Goal: Task Accomplishment & Management: Manage account settings

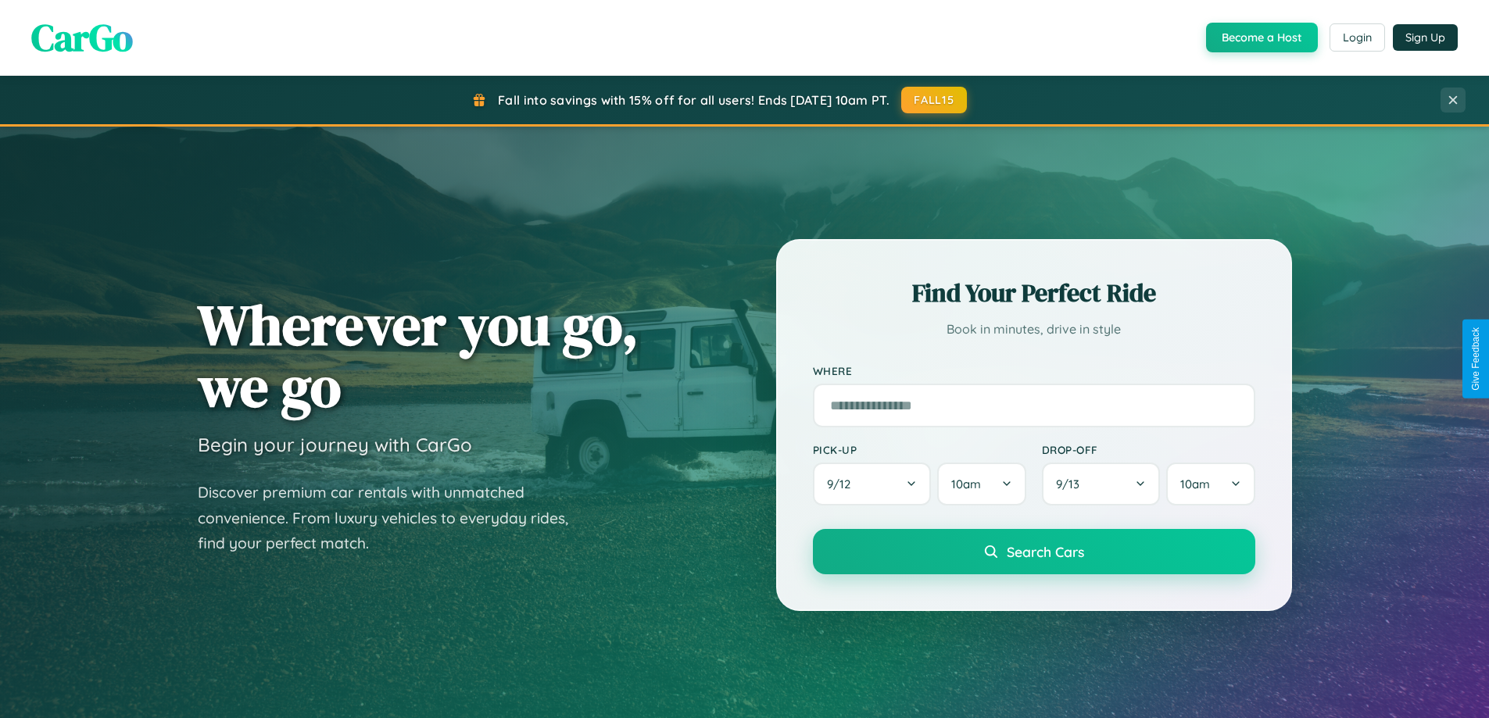
scroll to position [674, 0]
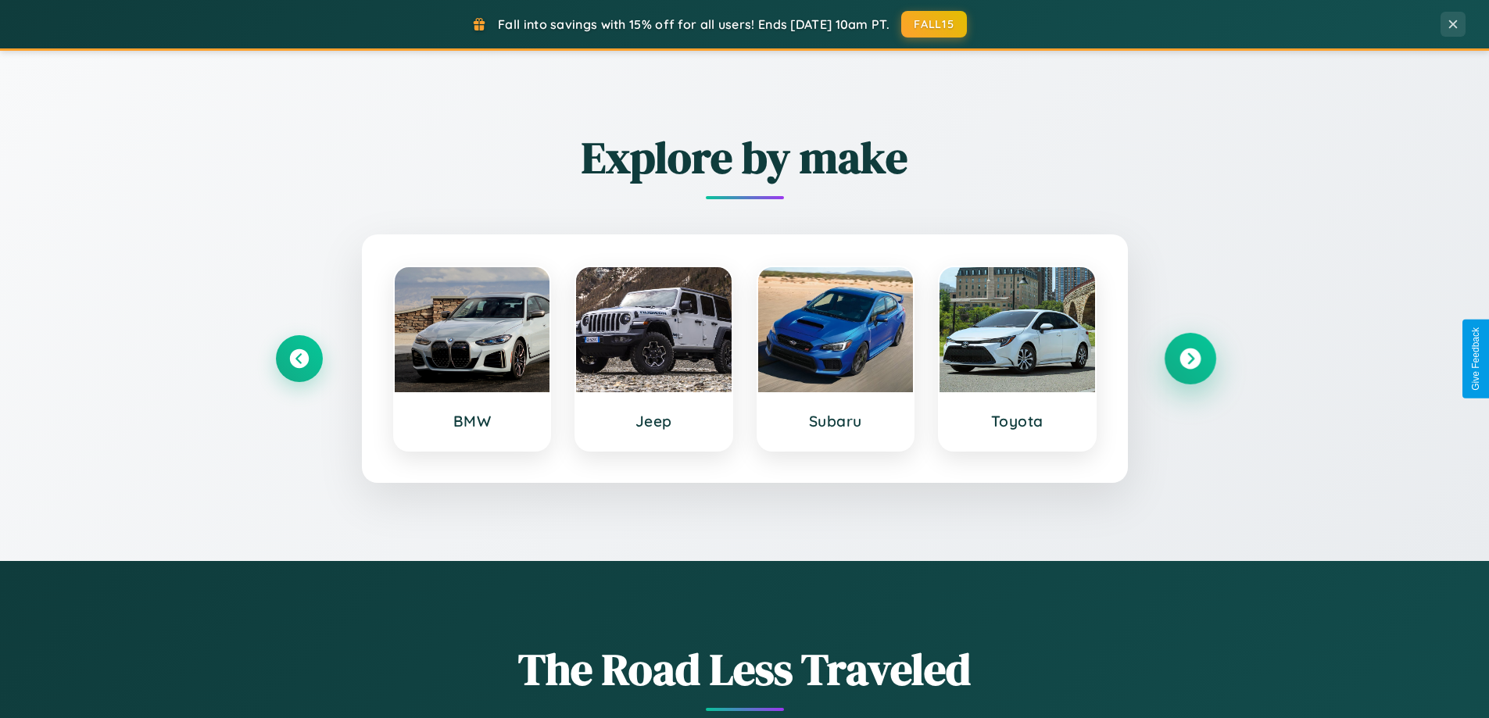
click at [1190, 359] on icon at bounding box center [1190, 359] width 21 height 21
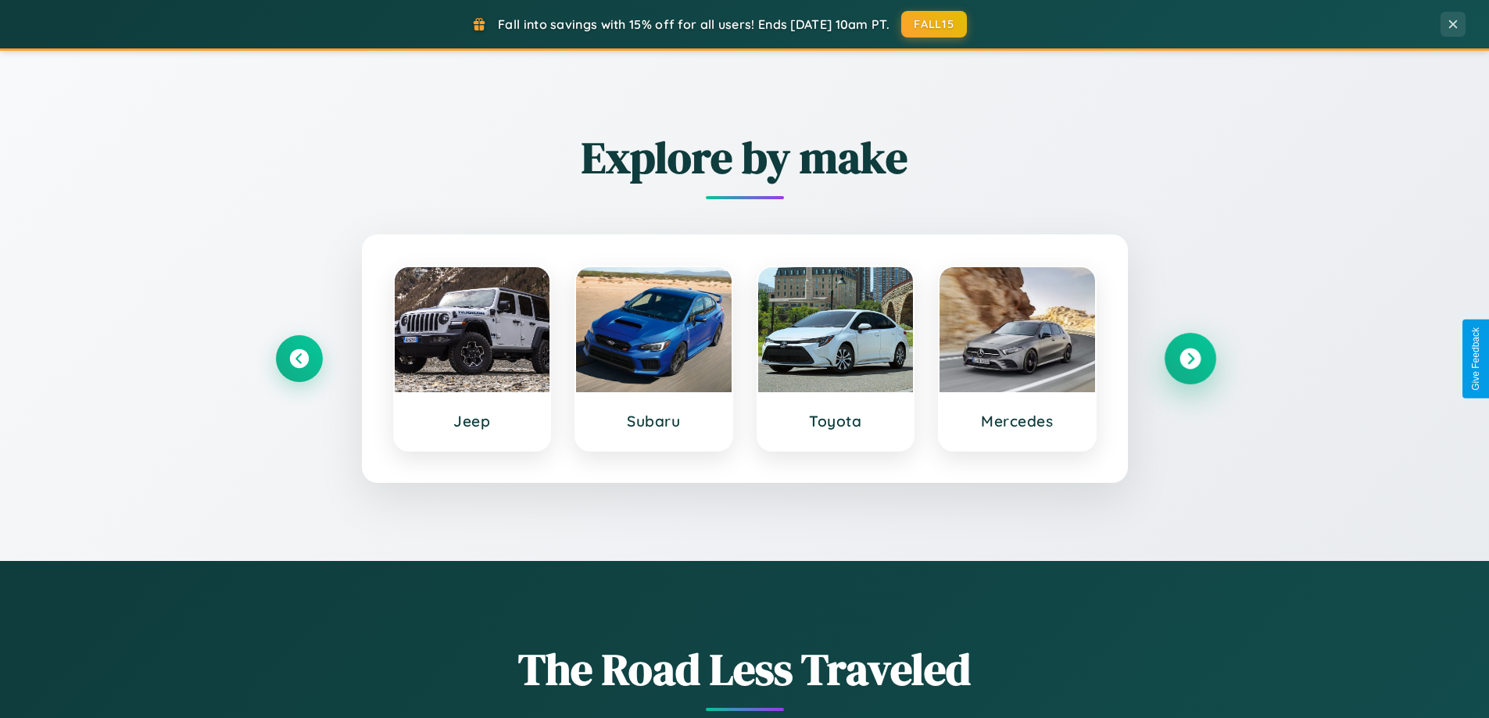
scroll to position [1076, 0]
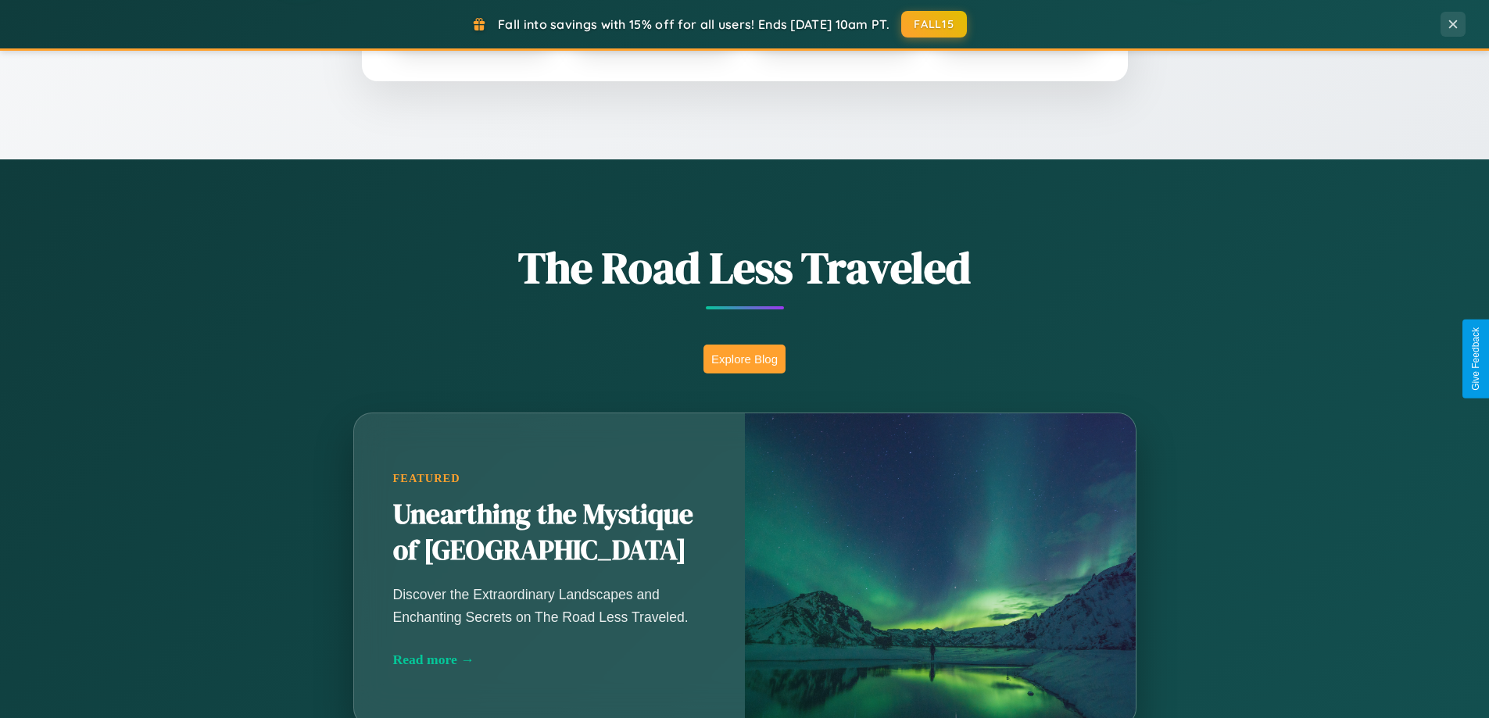
click at [744, 359] on button "Explore Blog" at bounding box center [745, 359] width 82 height 29
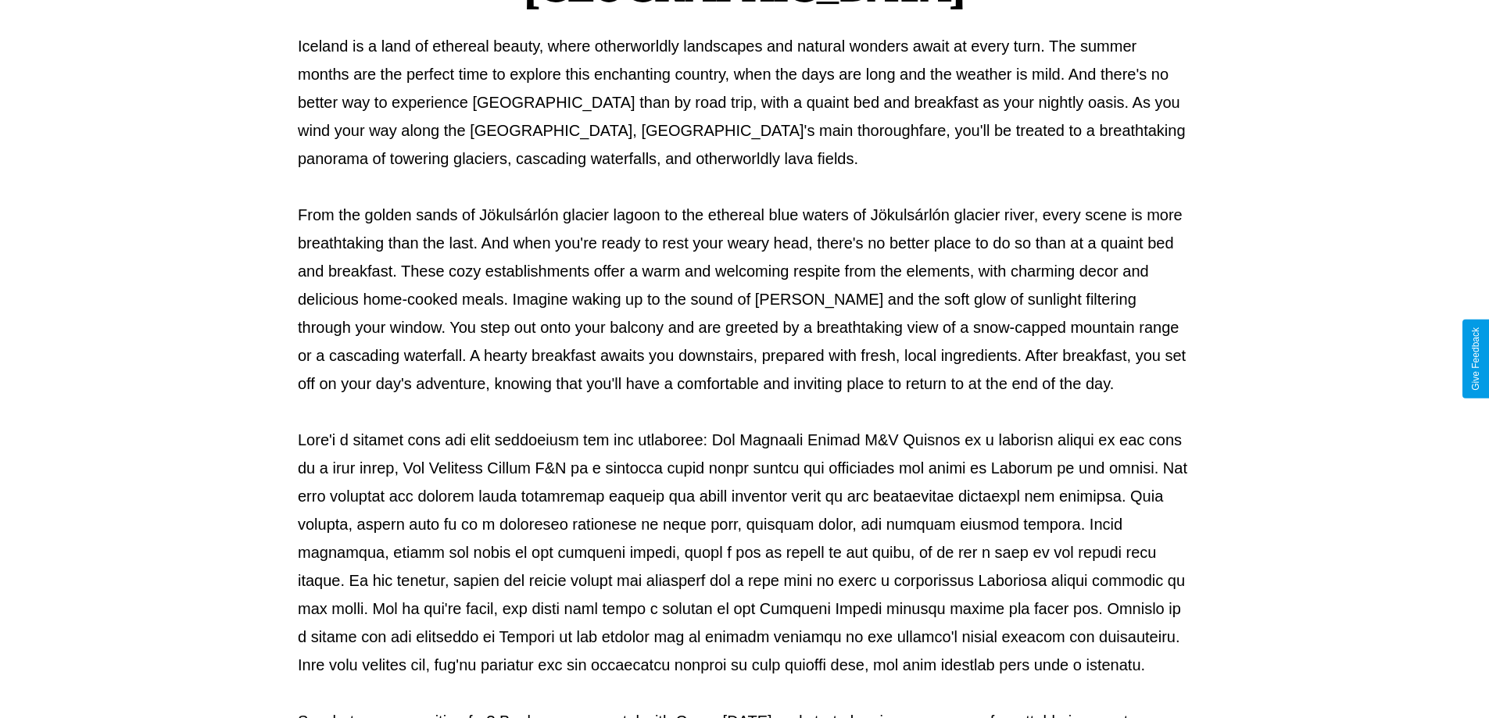
scroll to position [506, 0]
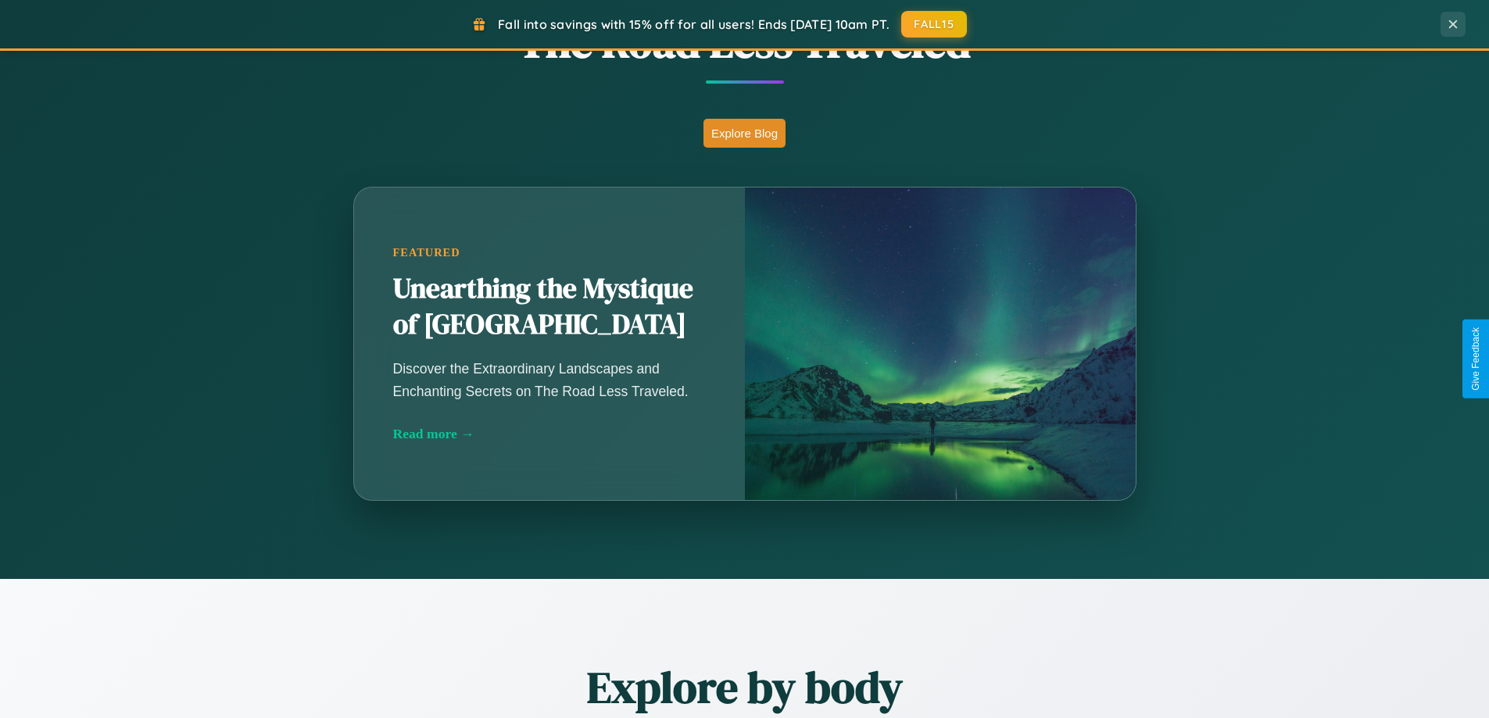
scroll to position [3008, 0]
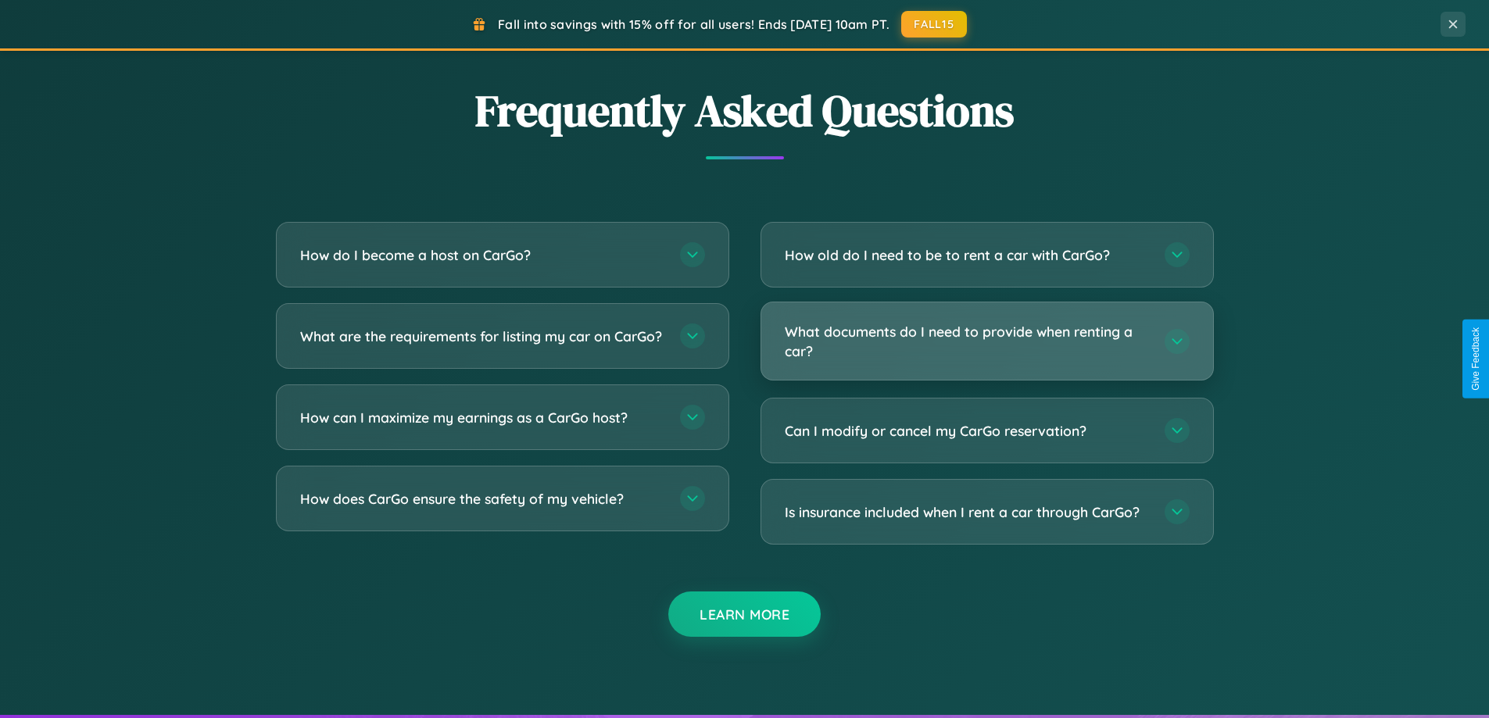
click at [986, 342] on h3 "What documents do I need to provide when renting a car?" at bounding box center [967, 341] width 364 height 38
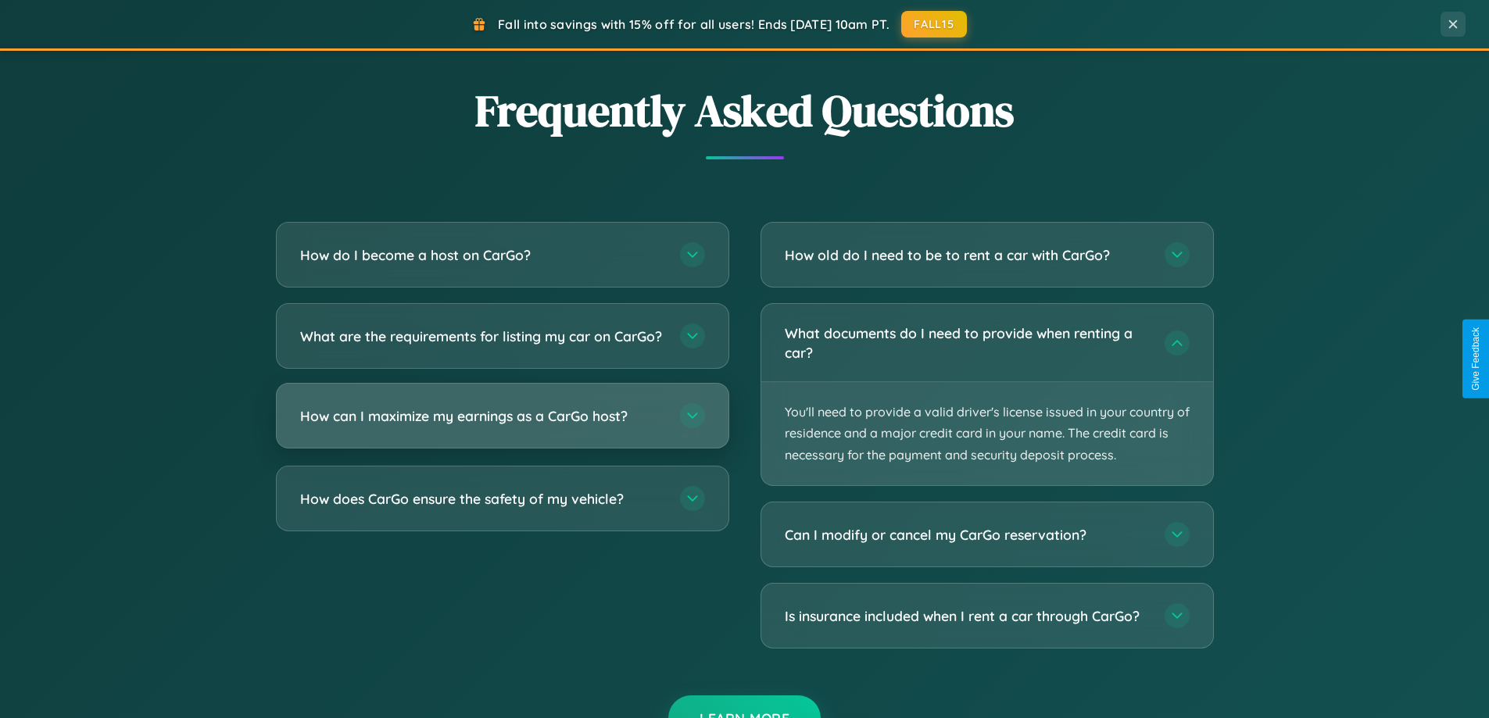
click at [502, 426] on h3 "How can I maximize my earnings as a CarGo host?" at bounding box center [482, 416] width 364 height 20
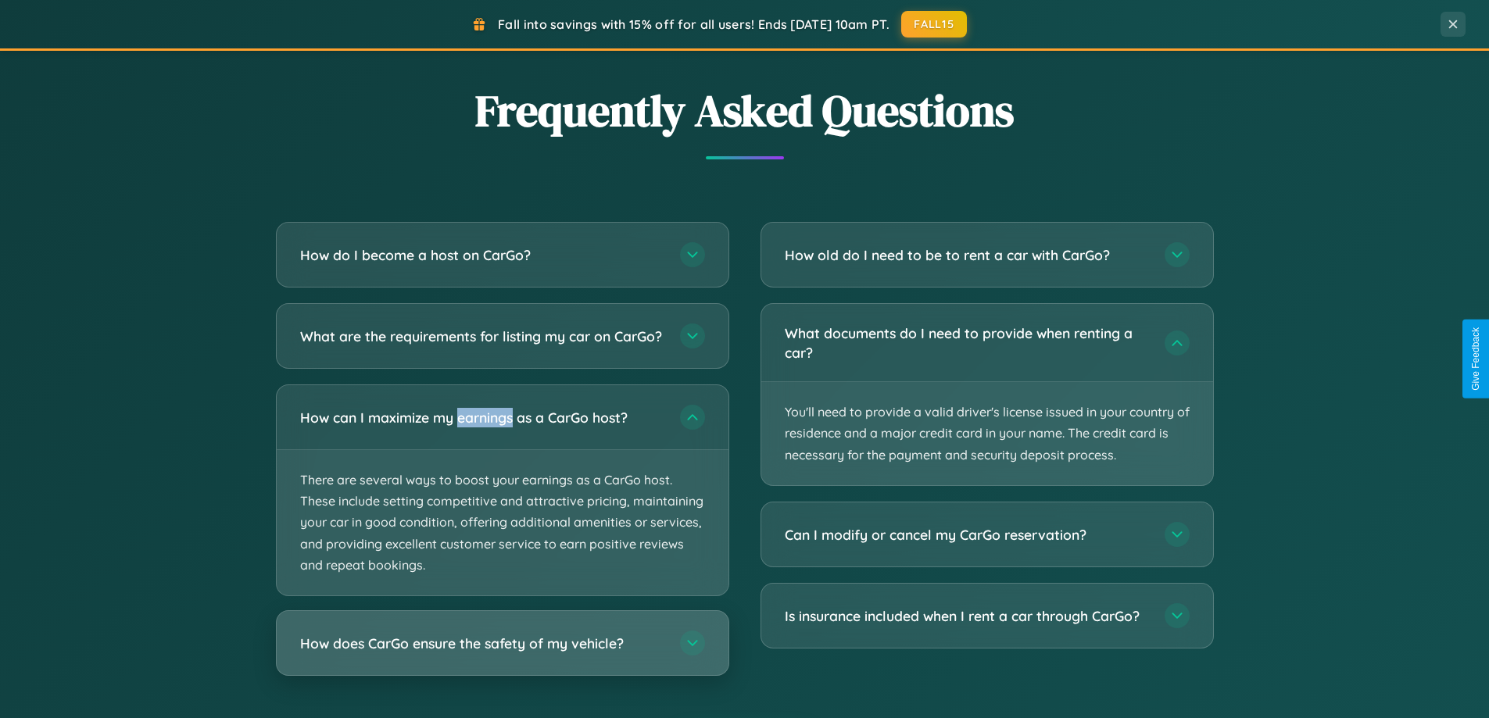
click at [502, 653] on h3 "How does CarGo ensure the safety of my vehicle?" at bounding box center [482, 644] width 364 height 20
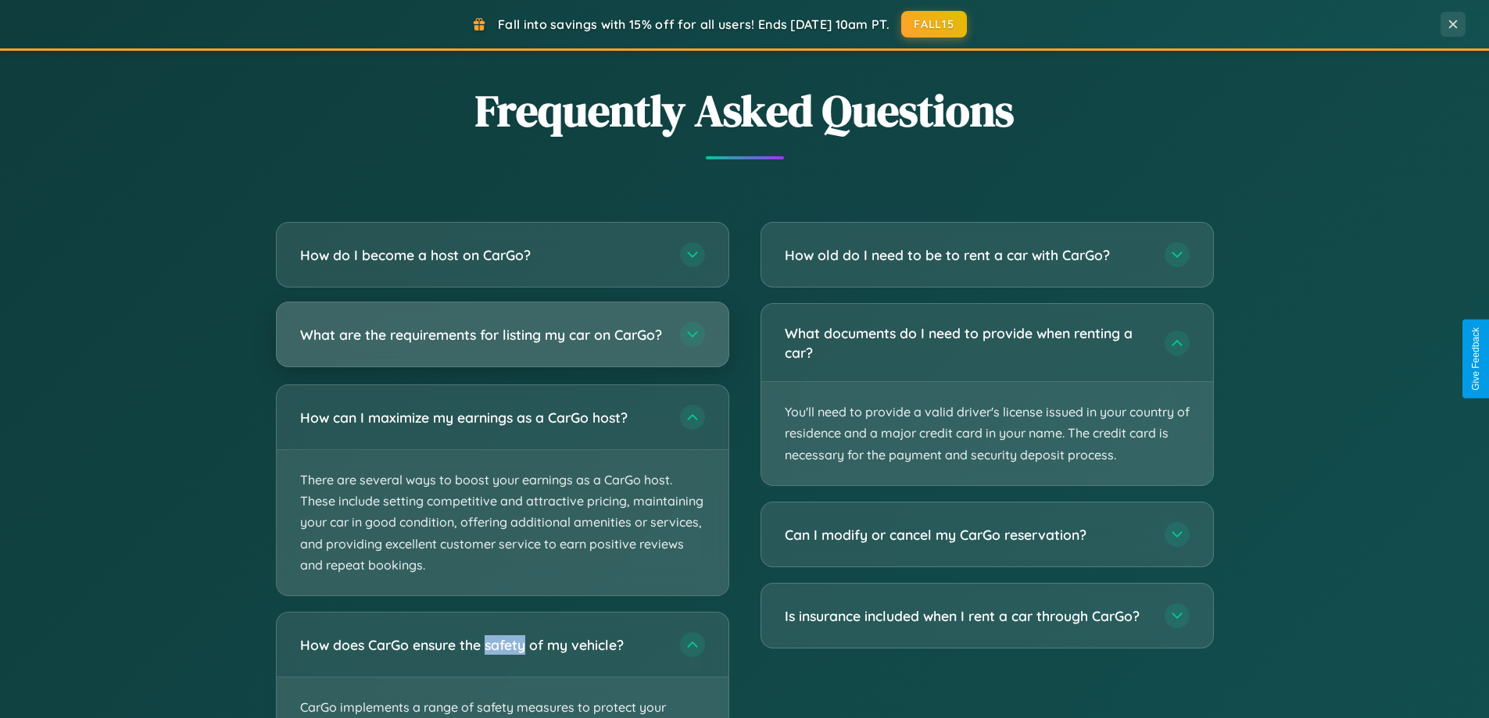
click at [502, 342] on h3 "What are the requirements for listing my car on CarGo?" at bounding box center [482, 335] width 364 height 20
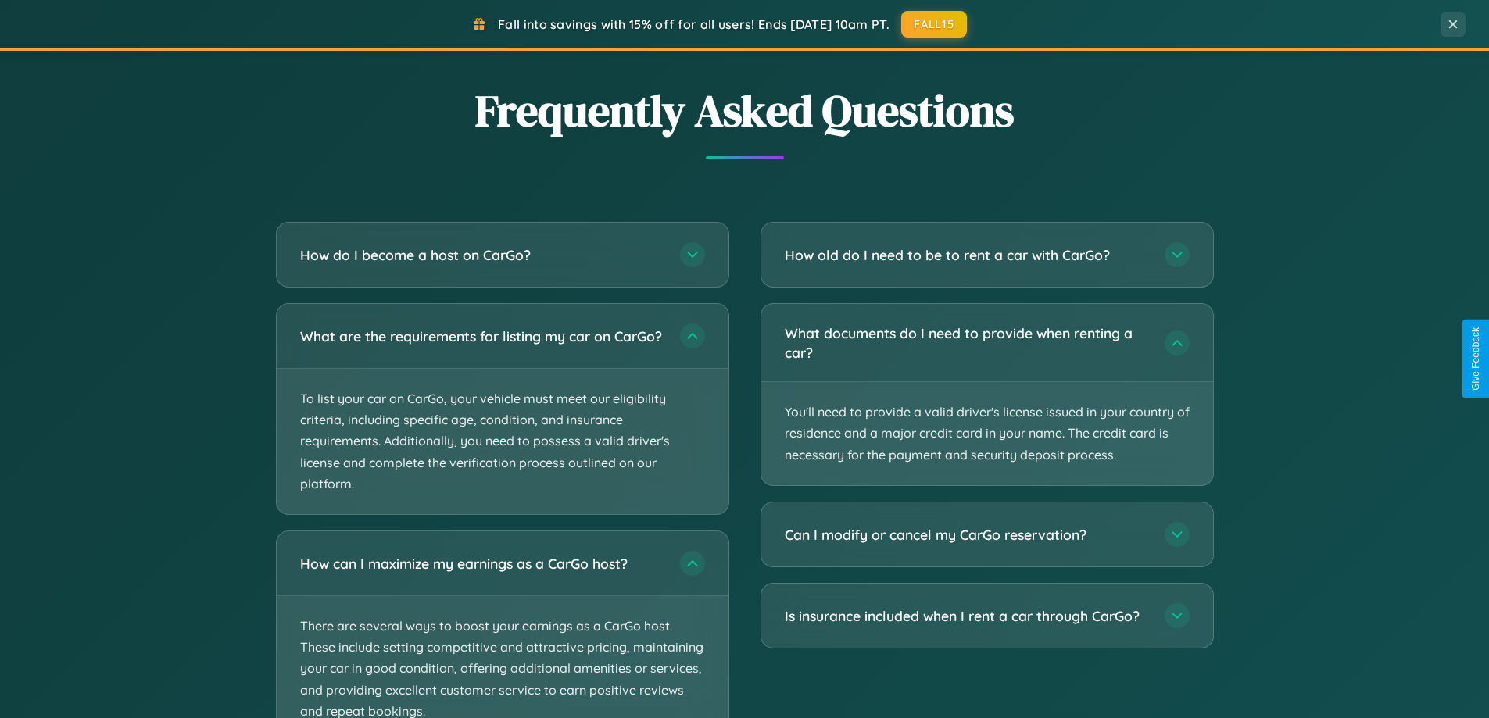
scroll to position [3273, 0]
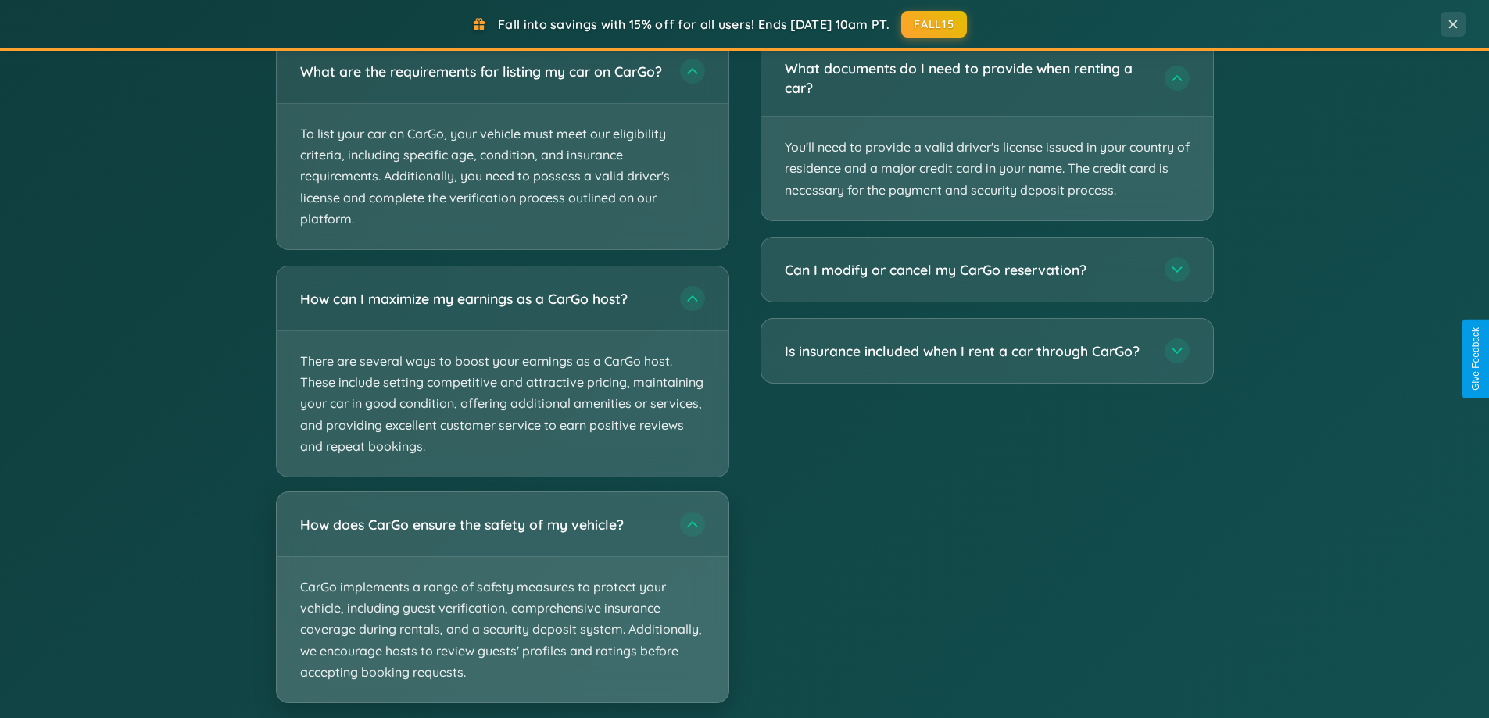
click at [502, 612] on p "CarGo implements a range of safety measures to protect your vehicle, including …" at bounding box center [503, 629] width 452 height 145
click at [502, 610] on p "CarGo implements a range of safety measures to protect your vehicle, including …" at bounding box center [503, 629] width 452 height 145
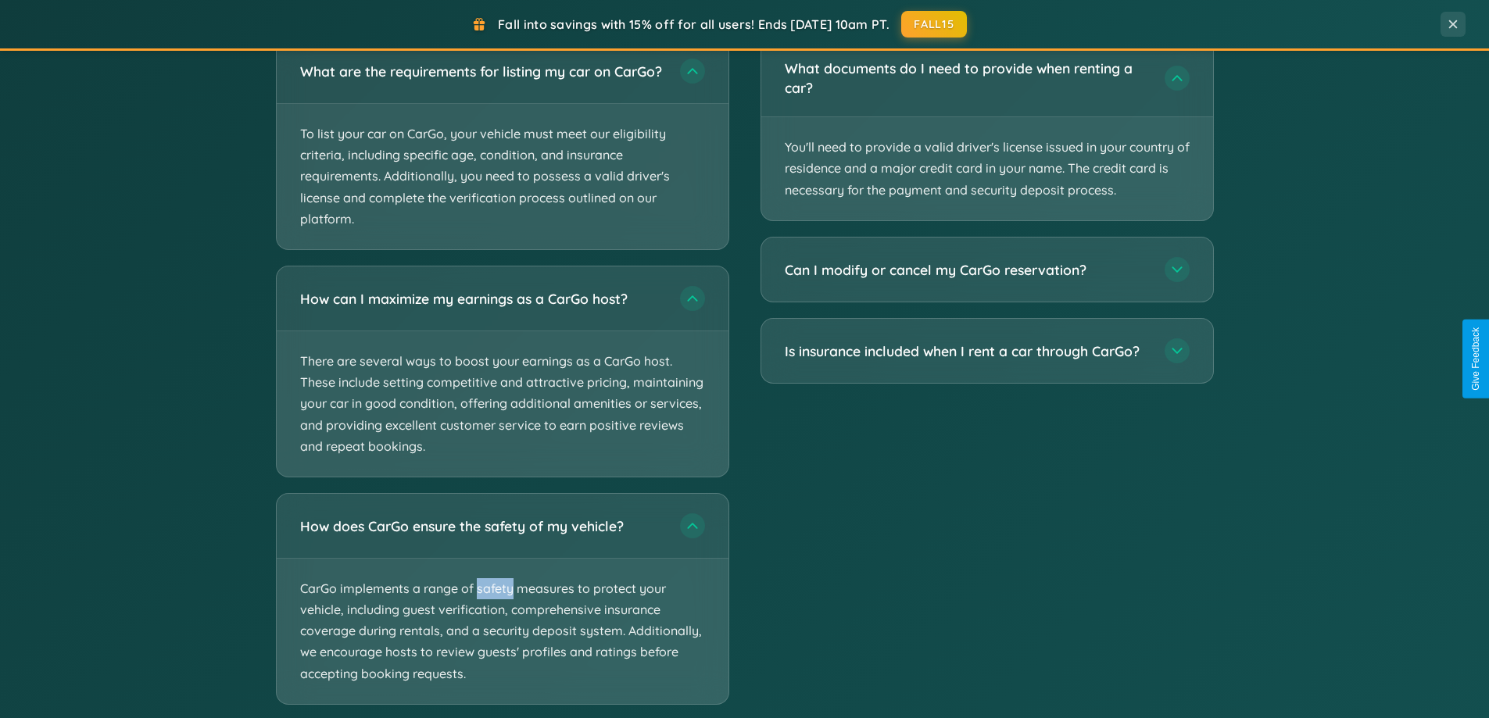
click at [502, 11] on div "Fall into savings with 15% off for all users! Ends [DATE] 10am PT. FALL15" at bounding box center [719, 24] width 1392 height 27
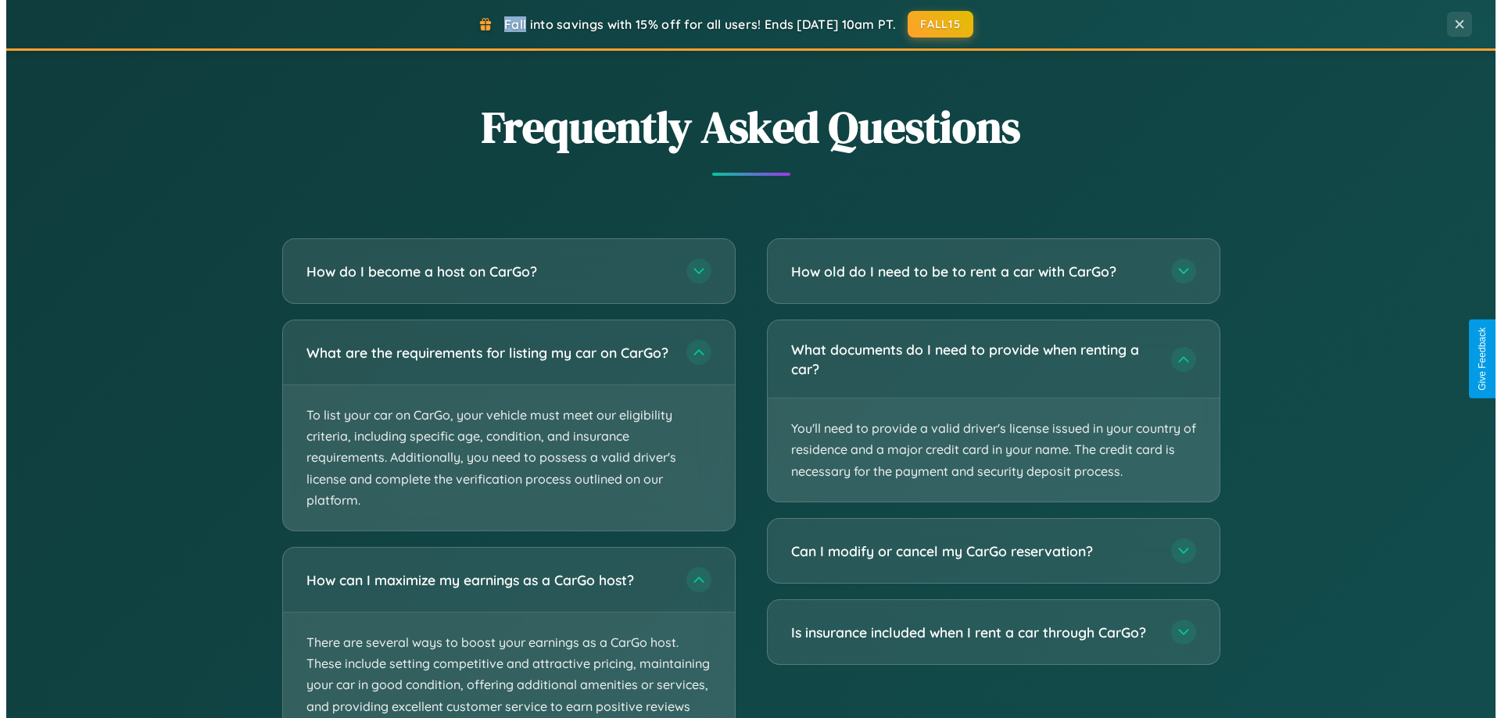
scroll to position [0, 0]
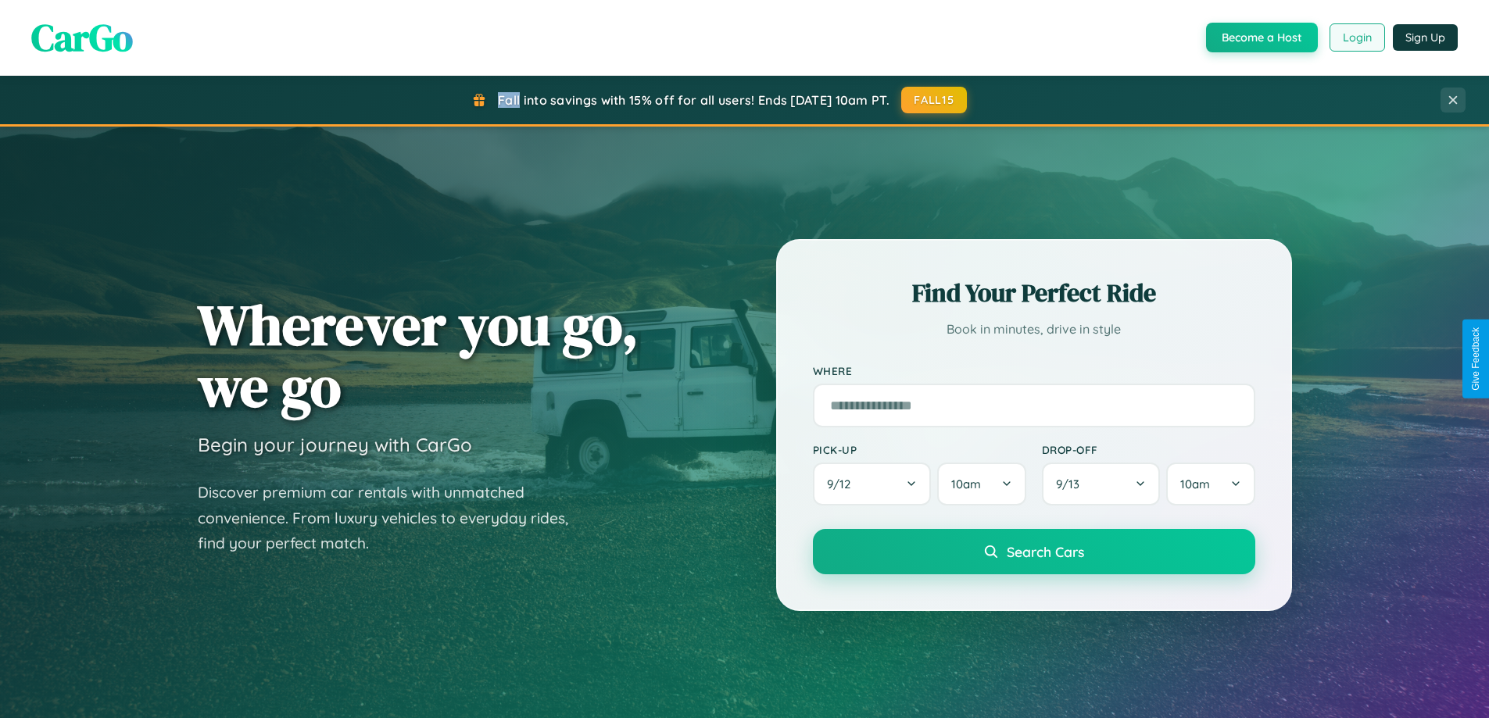
click at [1356, 38] on button "Login" at bounding box center [1357, 37] width 55 height 28
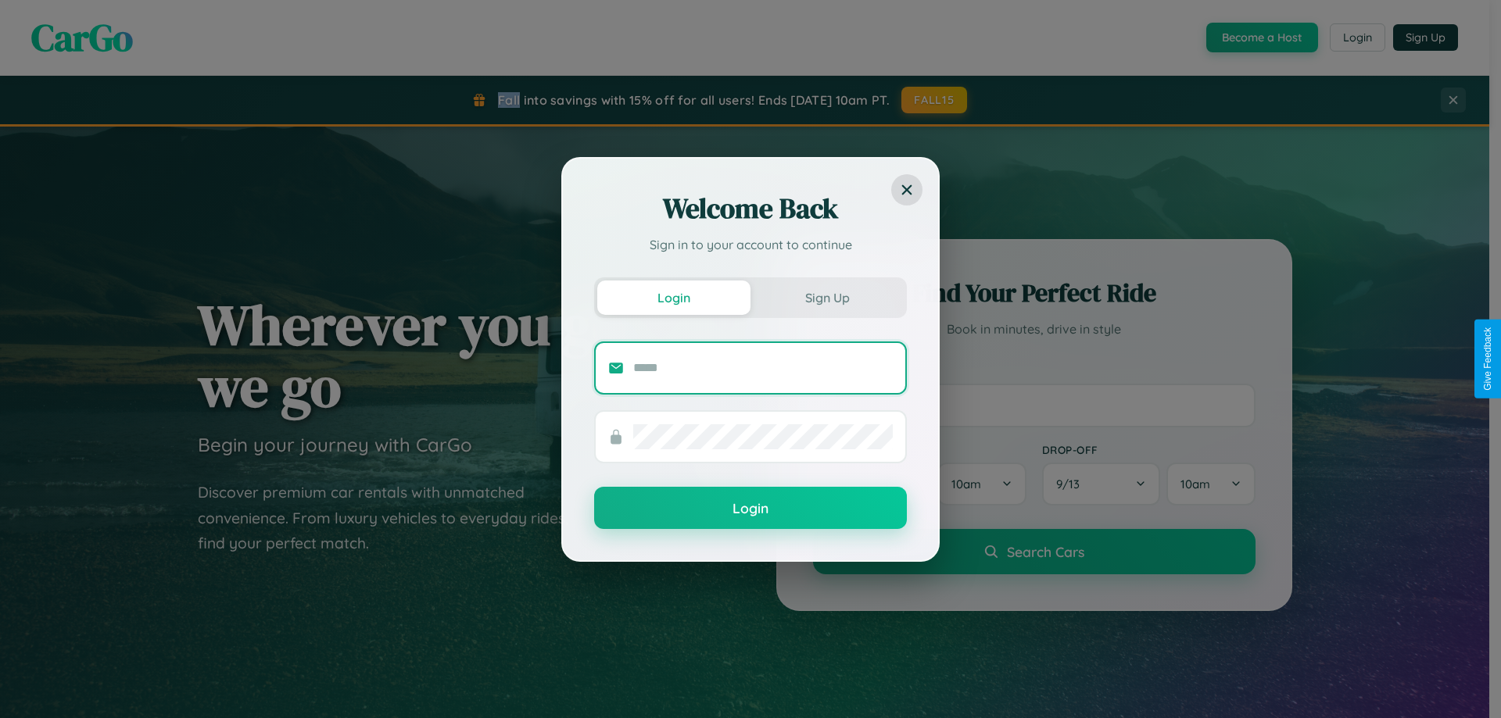
click at [763, 367] on input "text" at bounding box center [763, 368] width 260 height 25
type input "**********"
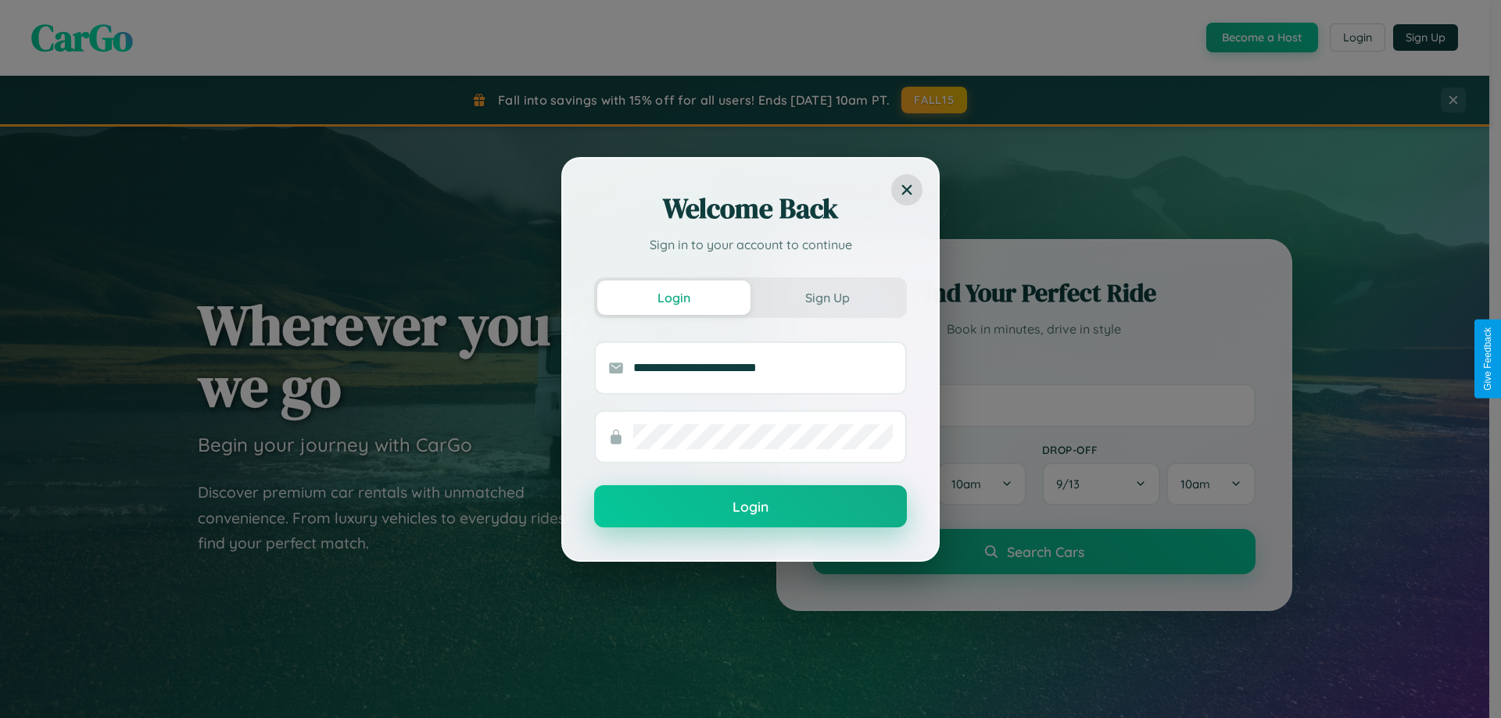
click at [750, 507] on button "Login" at bounding box center [750, 506] width 313 height 42
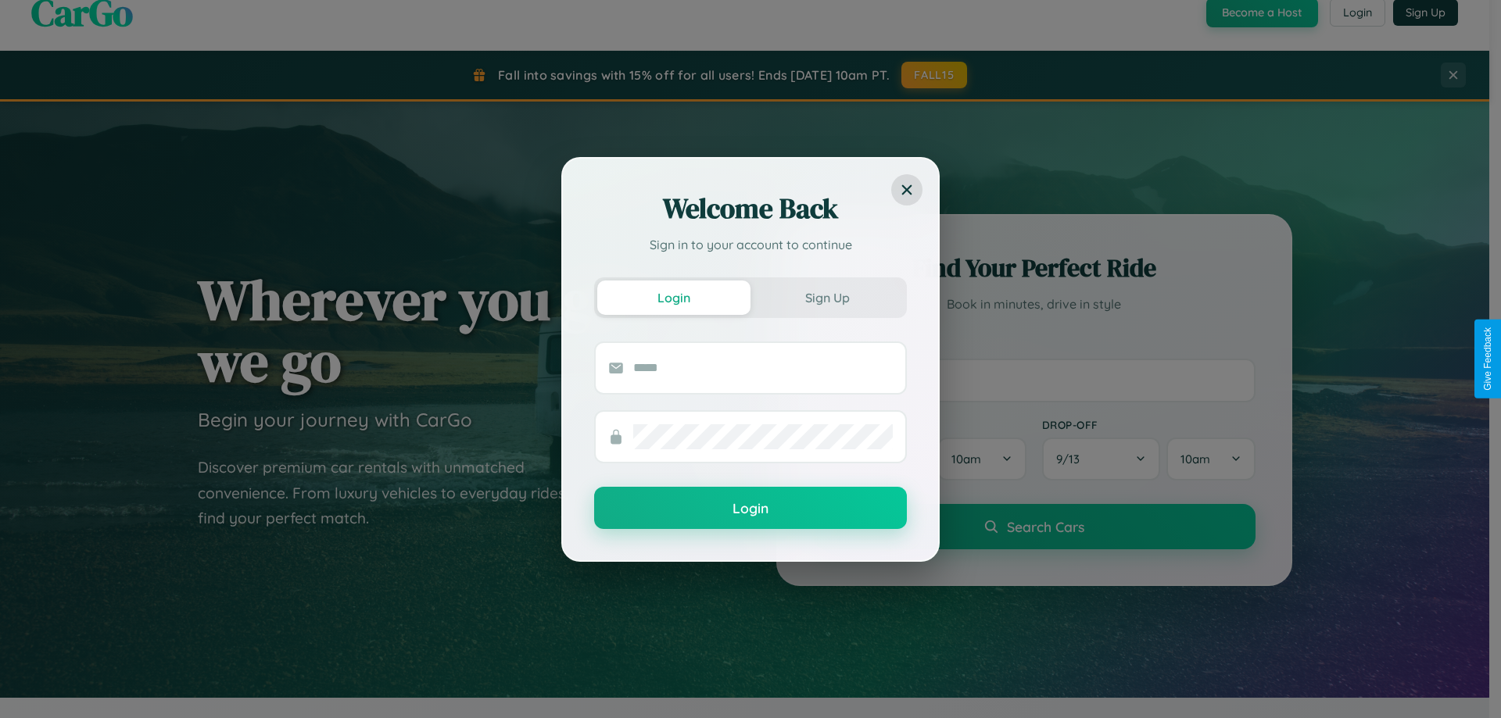
scroll to position [2512, 0]
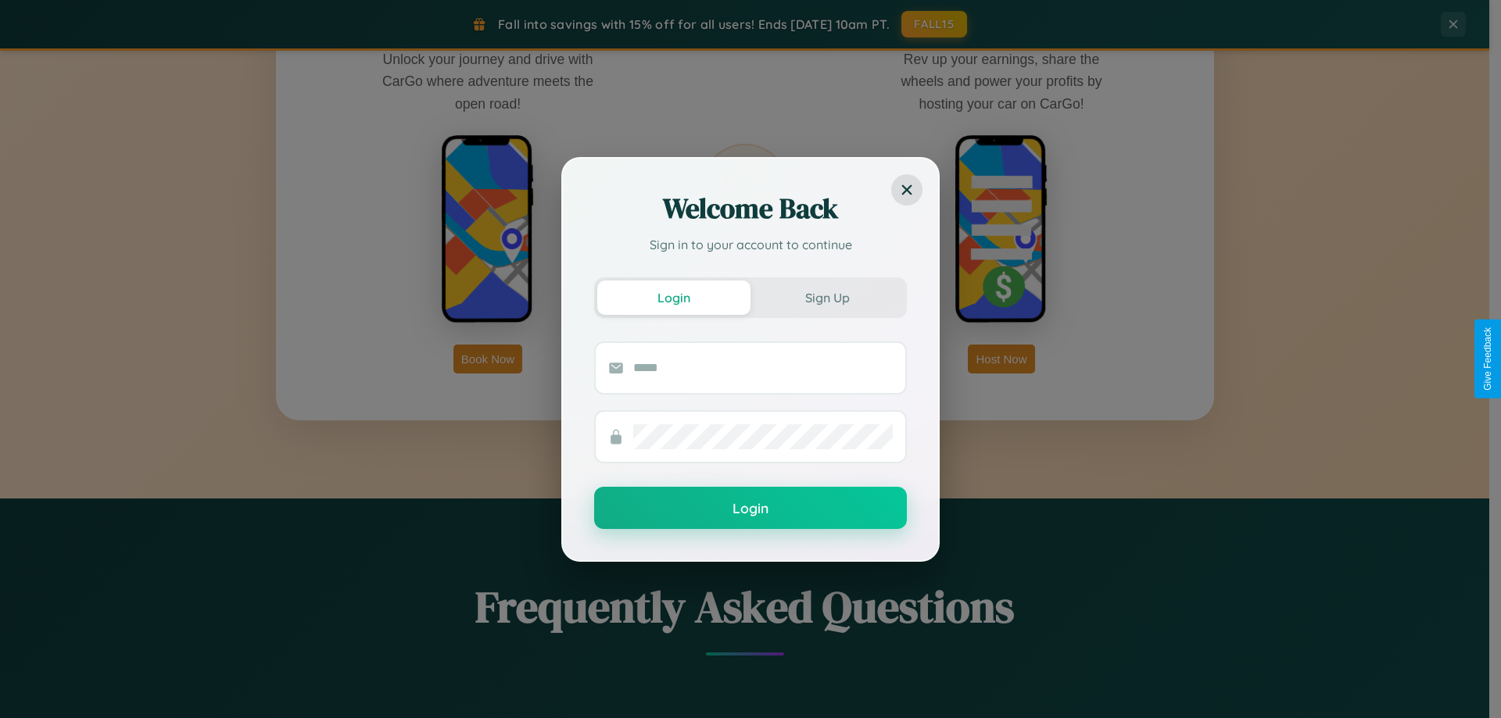
click at [1001, 359] on div "Welcome Back Sign in to your account to continue Login Sign Up Login" at bounding box center [750, 359] width 1501 height 718
